Goal: Task Accomplishment & Management: Manage account settings

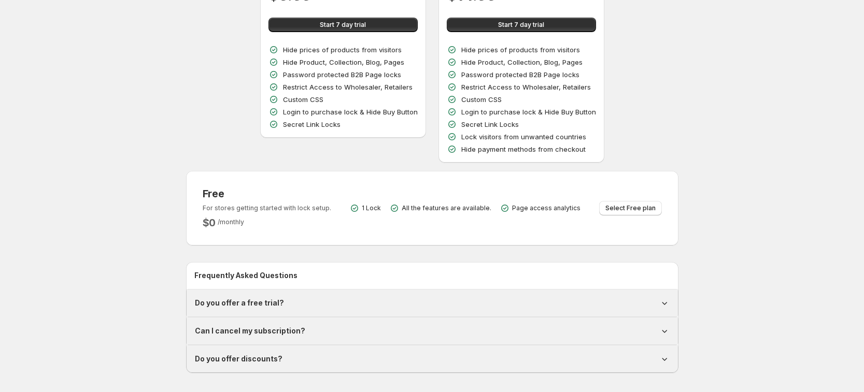
scroll to position [130, 0]
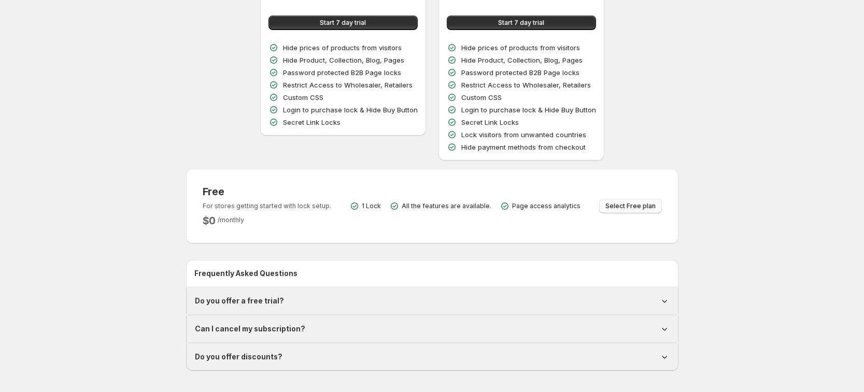
click at [644, 202] on button "Select Free plan" at bounding box center [630, 206] width 63 height 15
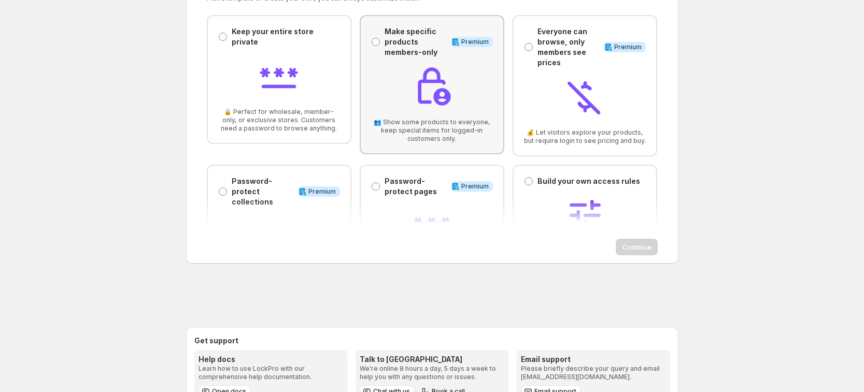
click at [419, 83] on img at bounding box center [431, 86] width 41 height 41
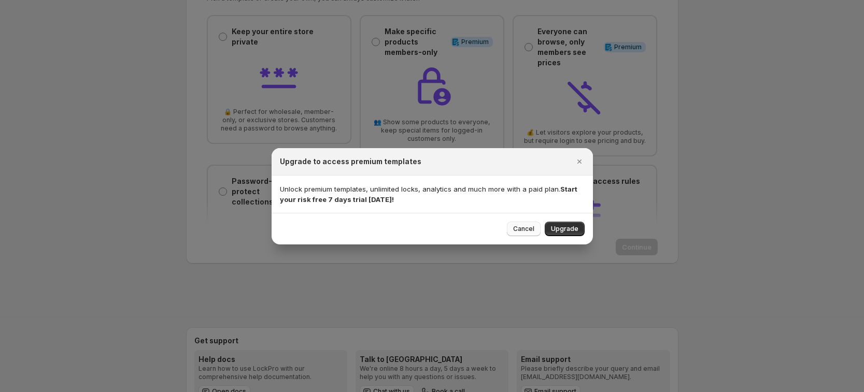
click at [527, 230] on span "Cancel" at bounding box center [523, 229] width 21 height 8
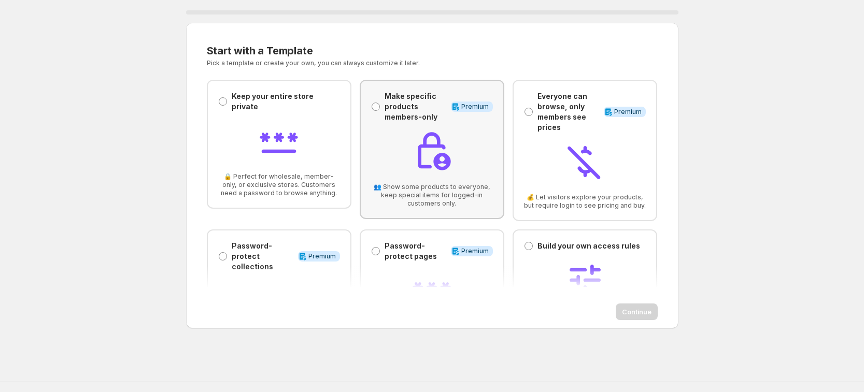
click at [463, 107] on span "Premium" at bounding box center [474, 107] width 27 height 8
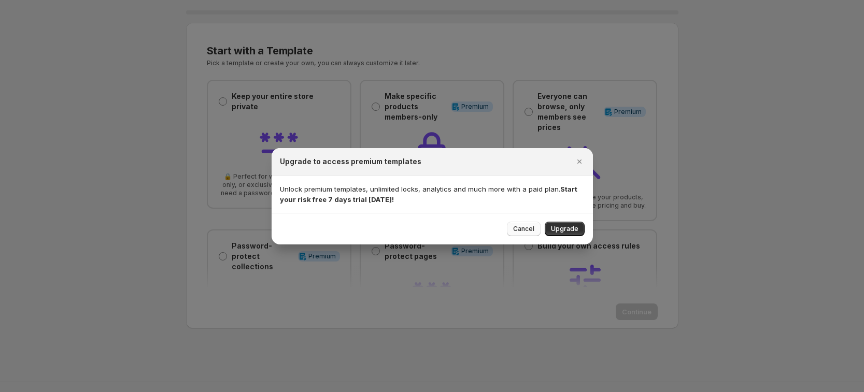
click at [534, 225] on span "Cancel" at bounding box center [523, 229] width 21 height 8
